Goal: Information Seeking & Learning: Learn about a topic

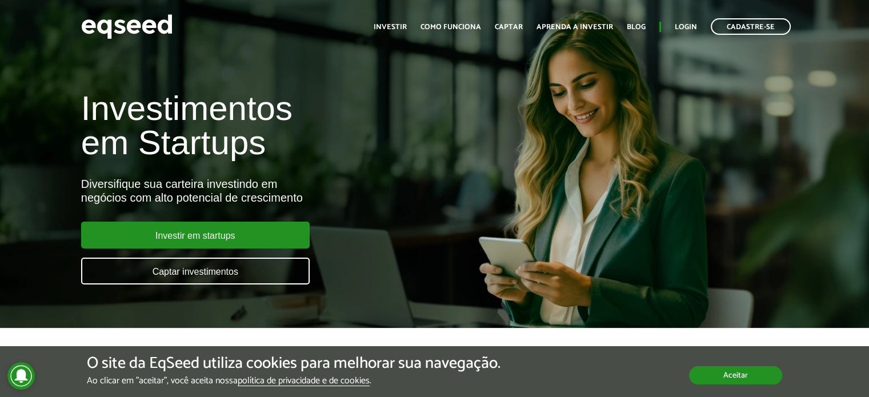
click at [725, 374] on button "Aceitar" at bounding box center [735, 375] width 93 height 18
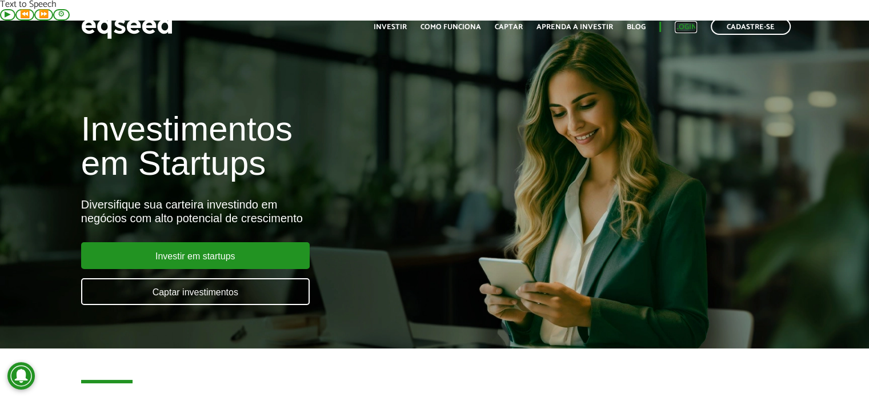
click at [686, 26] on link "Login" at bounding box center [686, 26] width 22 height 7
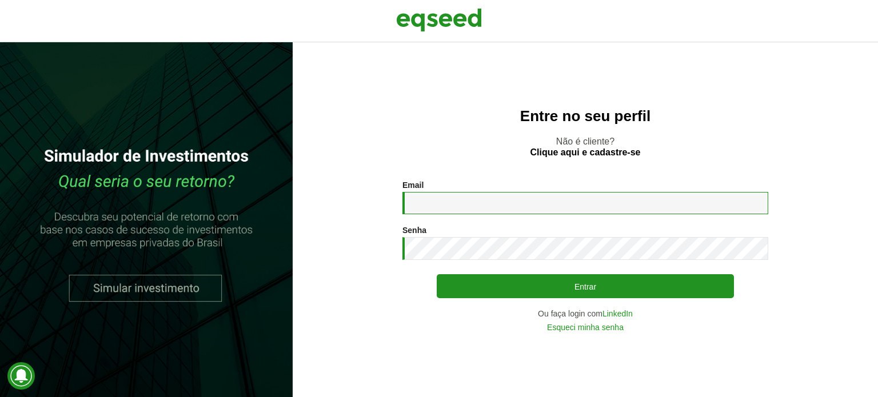
click at [479, 203] on input "Email *" at bounding box center [585, 203] width 366 height 22
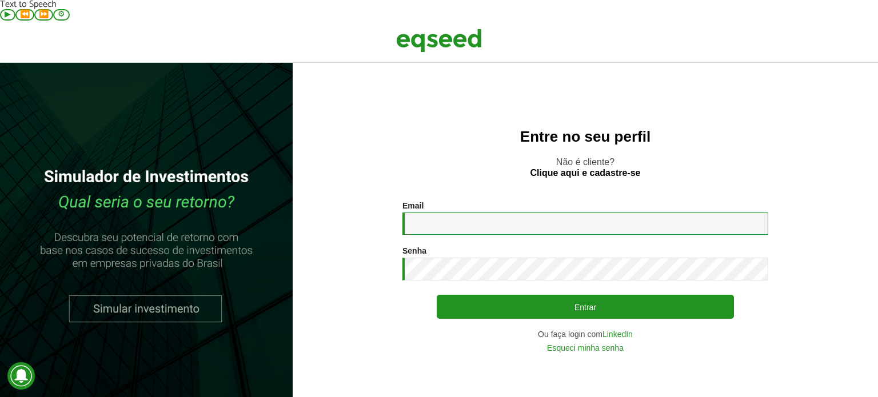
type input "**********"
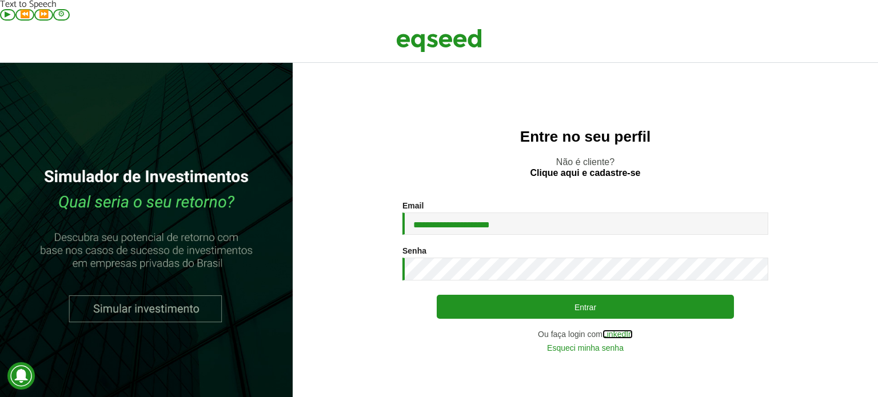
click at [627, 330] on link "LinkedIn" at bounding box center [617, 334] width 30 height 8
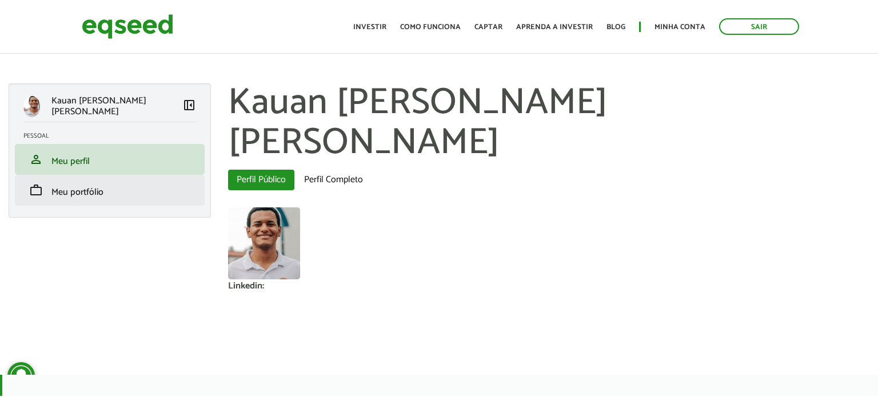
click at [174, 175] on li "work Meu portfólio" at bounding box center [110, 190] width 190 height 31
click at [75, 185] on span "Meu portfólio" at bounding box center [77, 192] width 52 height 15
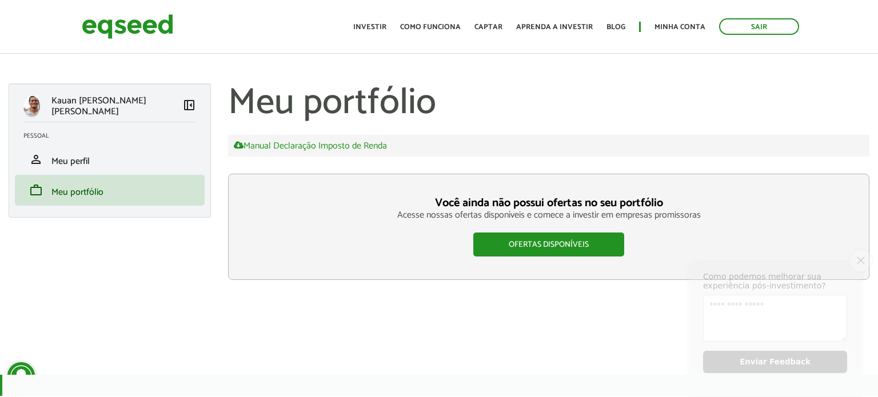
click at [855, 255] on button "Close survey" at bounding box center [861, 261] width 24 height 24
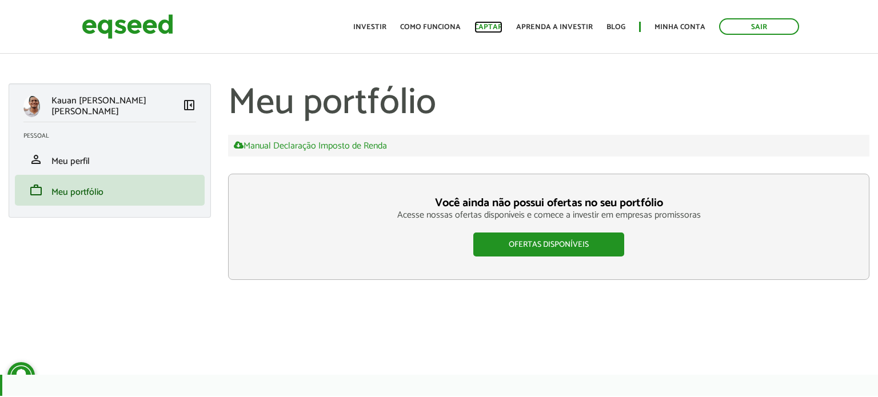
click at [494, 27] on link "Captar" at bounding box center [488, 26] width 28 height 7
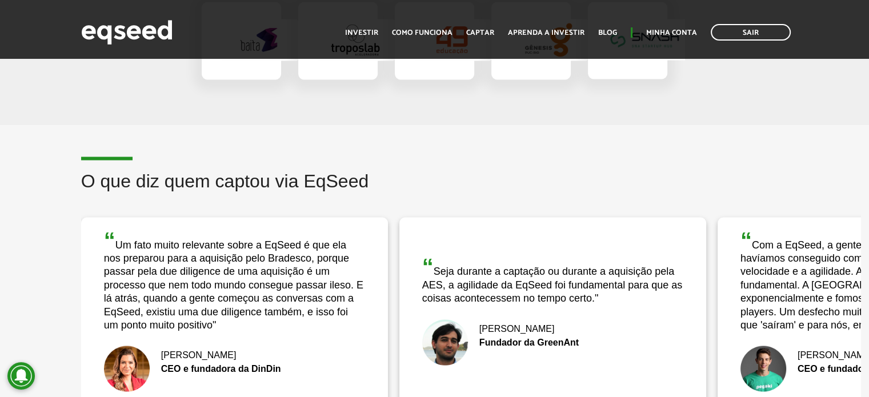
scroll to position [2098, 0]
click at [302, 228] on div "“ Um fato muito relevante sobre a EqSeed é que ela nos preparou para a aquisiçã…" at bounding box center [234, 279] width 261 height 103
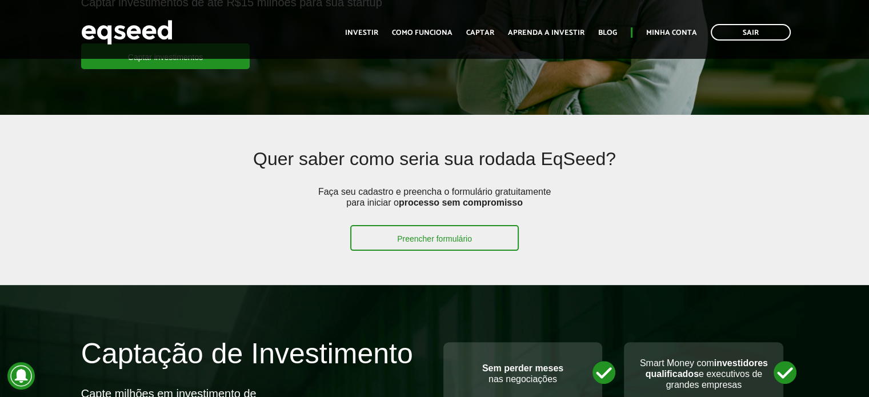
scroll to position [407, 0]
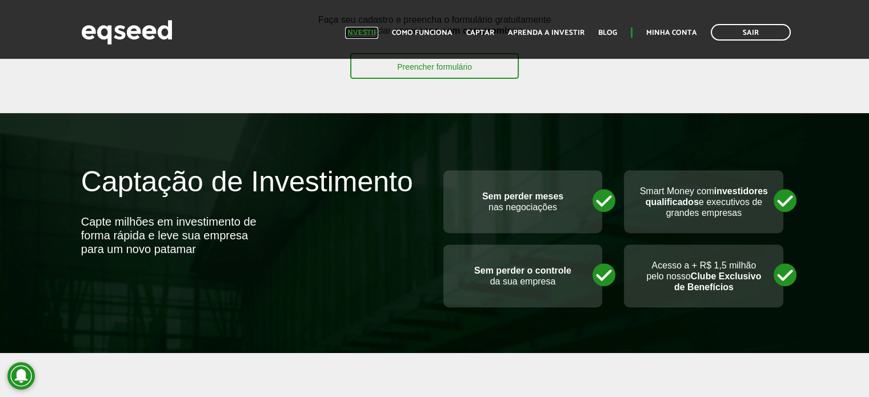
click at [364, 29] on link "Investir" at bounding box center [361, 32] width 33 height 7
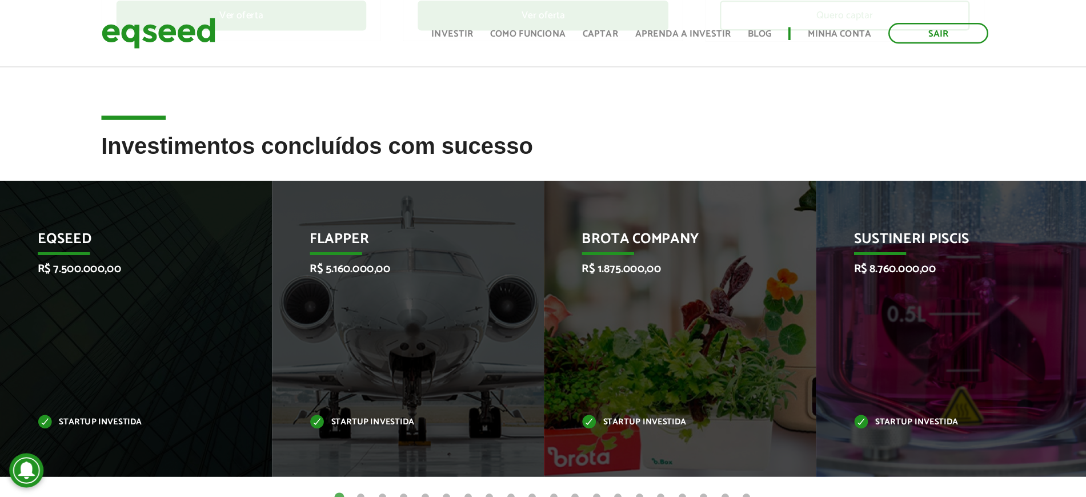
scroll to position [414, 0]
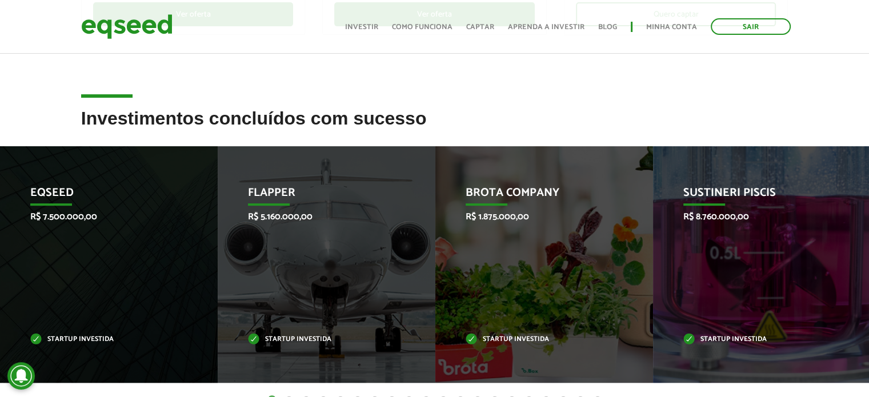
click at [291, 394] on button "2" at bounding box center [288, 399] width 11 height 11
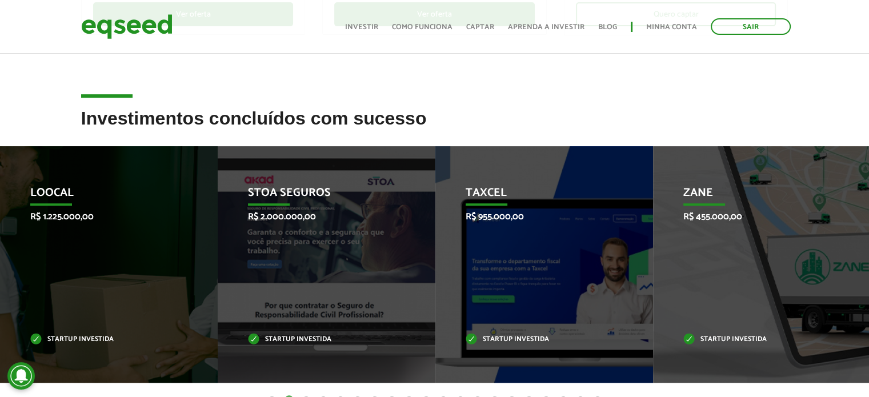
click at [305, 394] on button "3" at bounding box center [306, 399] width 11 height 11
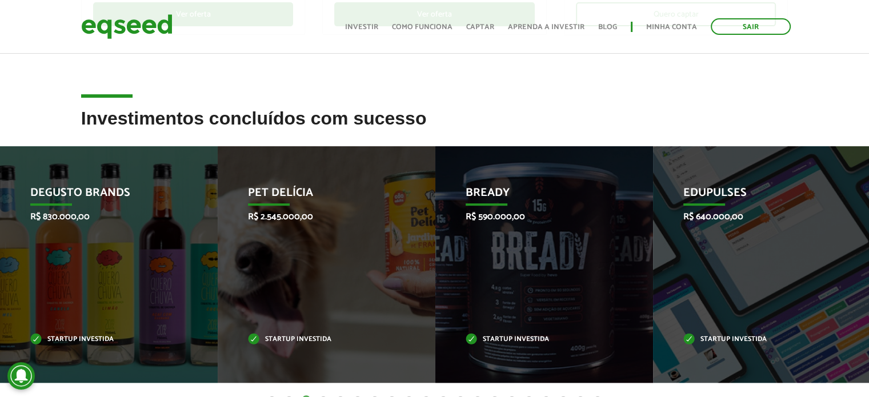
click at [329, 393] on ul "1 2 3 4 5 6 7 8 9 10 11 12 13 14 15 16 17 18 19 20" at bounding box center [434, 399] width 869 height 13
click at [325, 394] on button "4" at bounding box center [323, 399] width 11 height 11
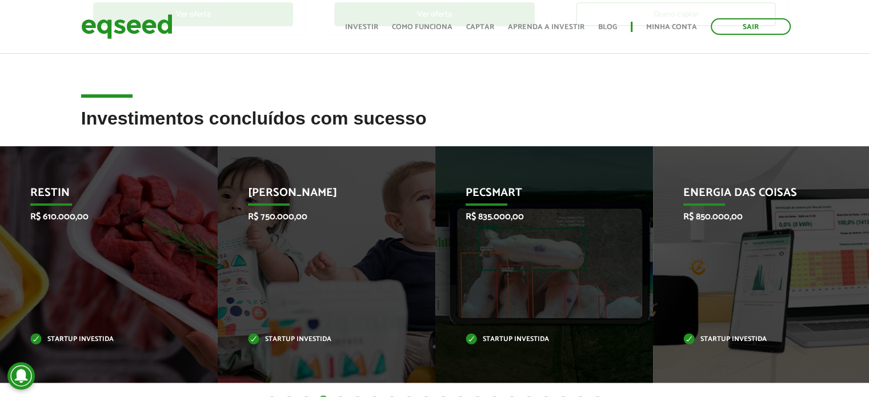
click at [338, 394] on button "5" at bounding box center [340, 399] width 11 height 11
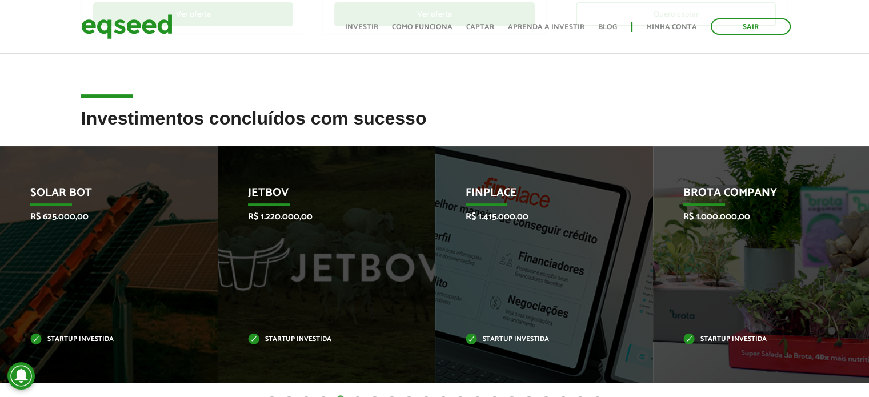
click at [359, 394] on button "6" at bounding box center [357, 399] width 11 height 11
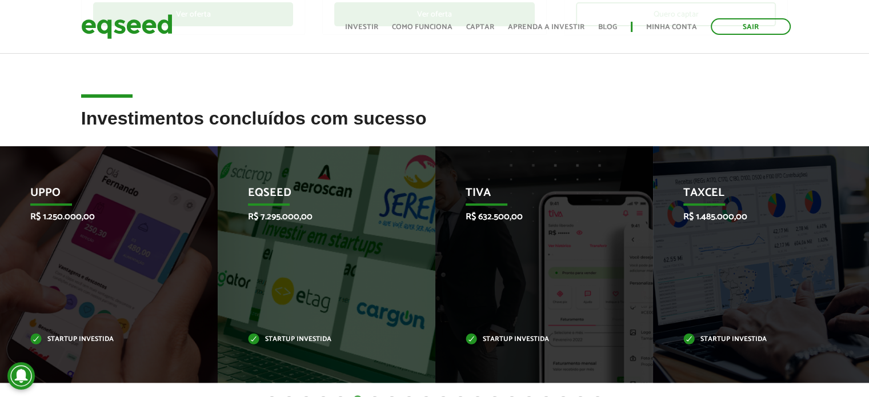
click at [373, 394] on button "7" at bounding box center [374, 399] width 11 height 11
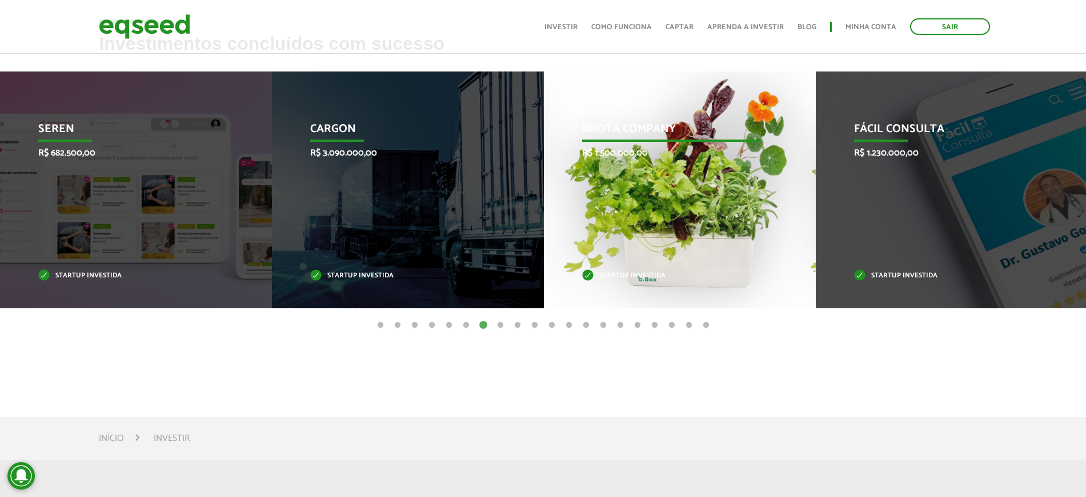
scroll to position [557, 0]
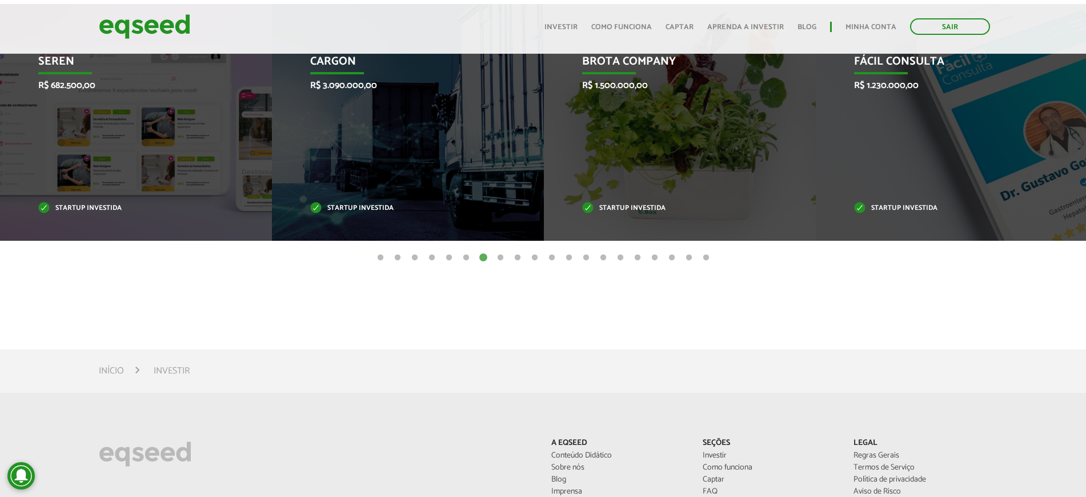
click at [503, 252] on button "8" at bounding box center [500, 257] width 11 height 11
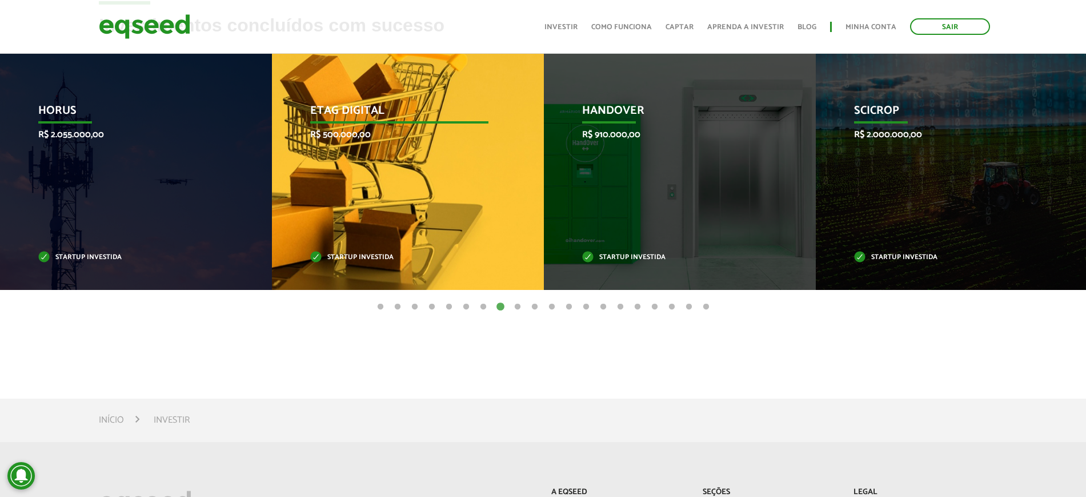
scroll to position [485, 0]
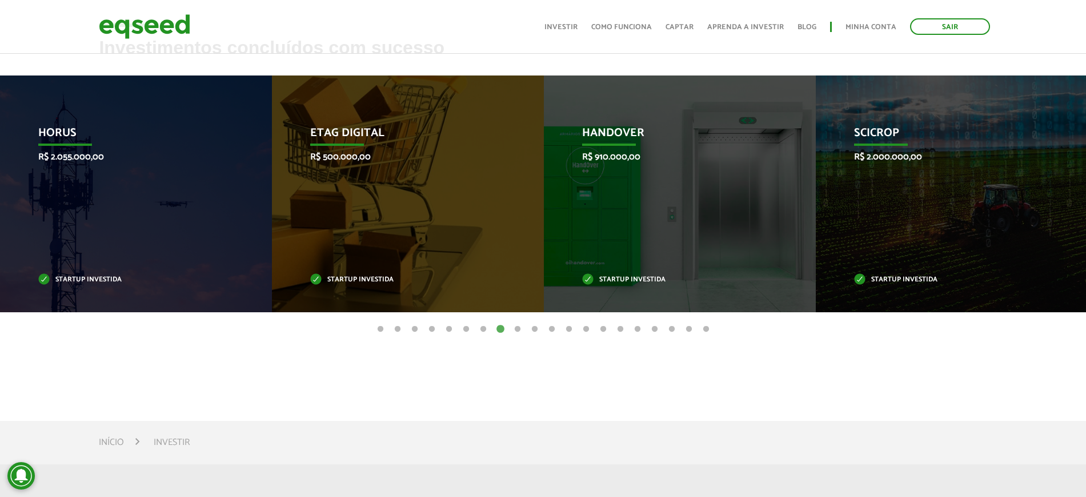
click at [515, 323] on button "9" at bounding box center [517, 328] width 11 height 11
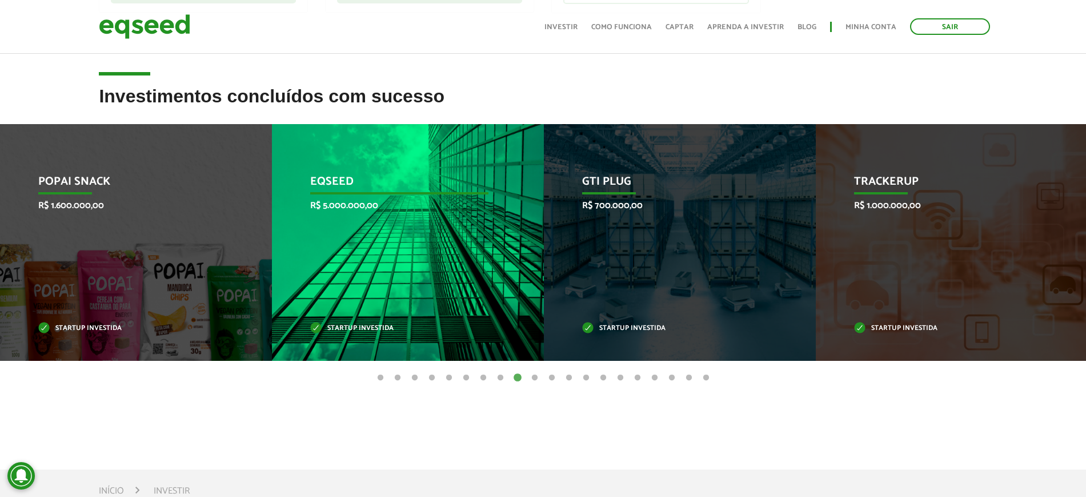
scroll to position [414, 0]
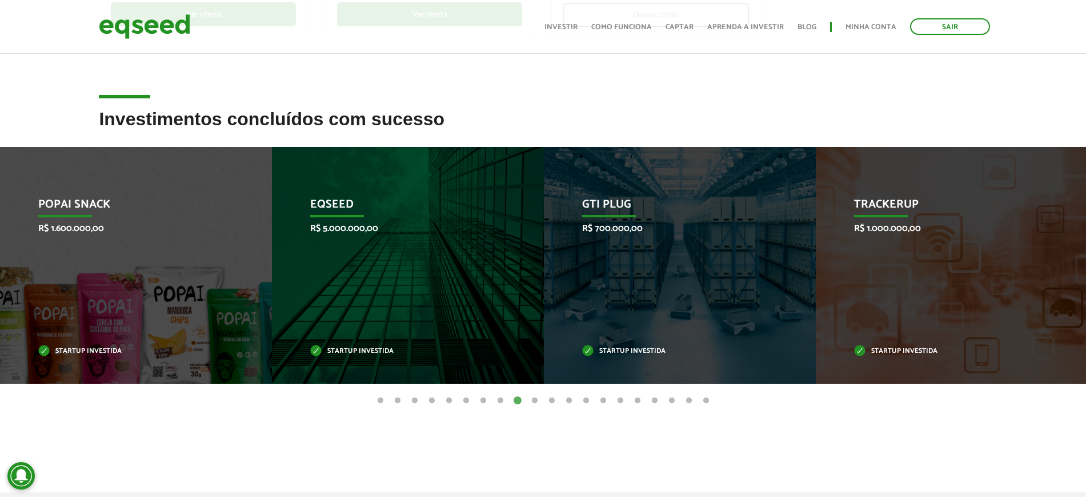
click at [535, 395] on button "10" at bounding box center [534, 400] width 11 height 11
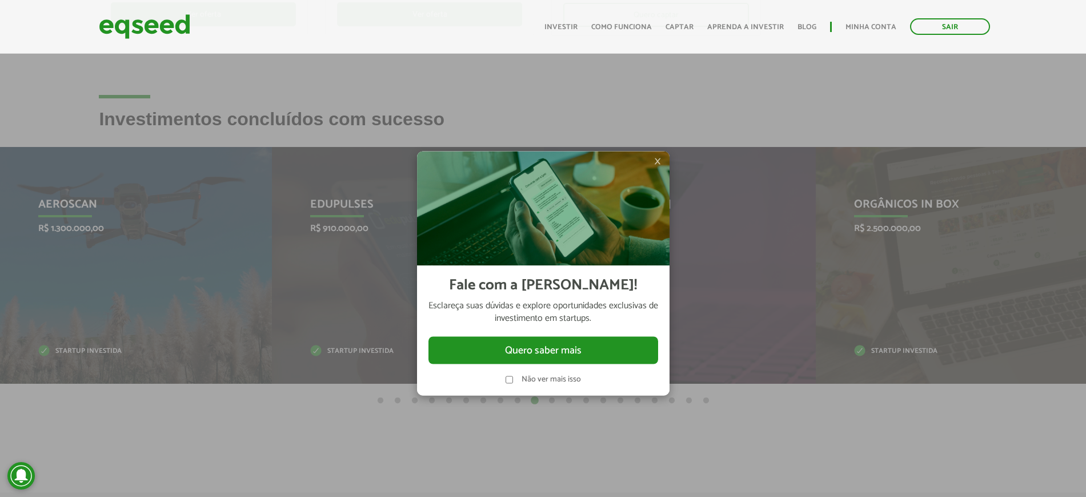
click at [659, 162] on span "×" at bounding box center [657, 161] width 7 height 14
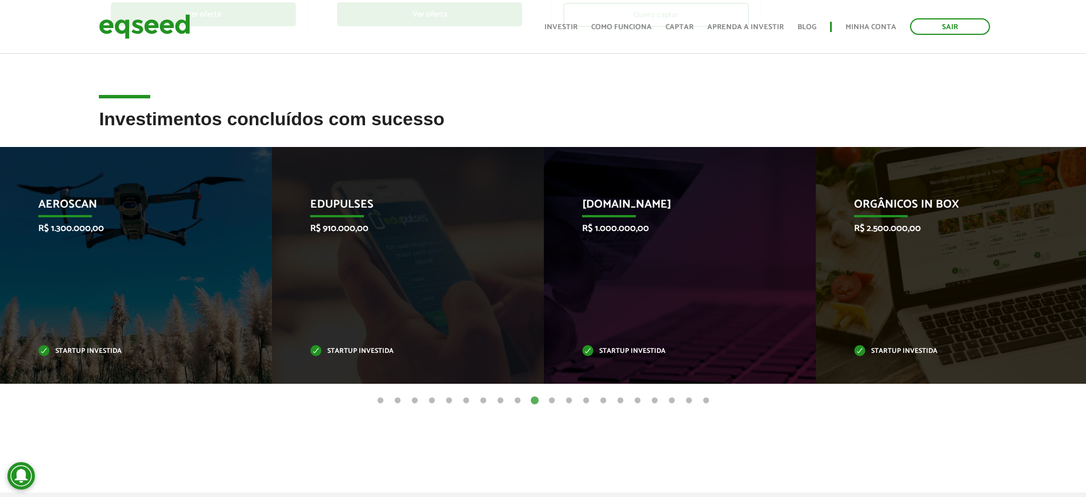
click at [638, 395] on button "16" at bounding box center [637, 400] width 11 height 11
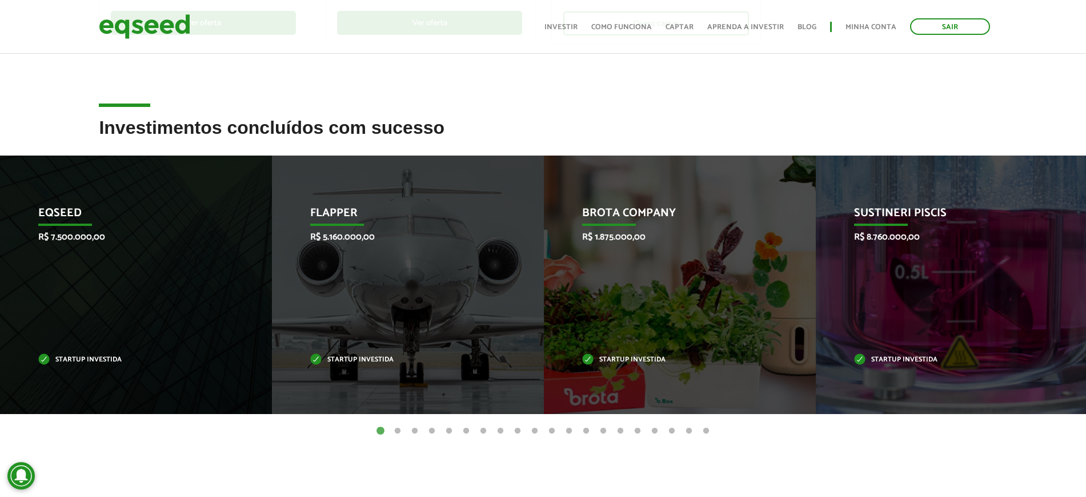
scroll to position [429, 0]
